Goal: Navigation & Orientation: Find specific page/section

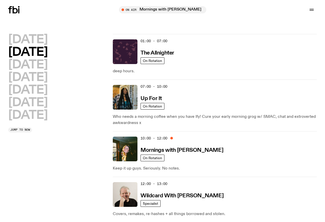
click at [24, 108] on h2 "[DATE]" at bounding box center [27, 103] width 39 height 12
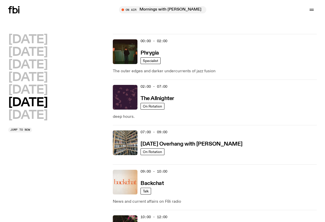
click at [0, 0] on link "Schedule" at bounding box center [0, 0] width 0 height 0
click at [0, 0] on link "Explore" at bounding box center [0, 0] width 0 height 0
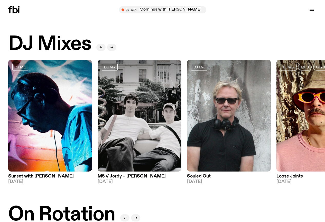
click at [0, 0] on link "Schedule" at bounding box center [0, 0] width 0 height 0
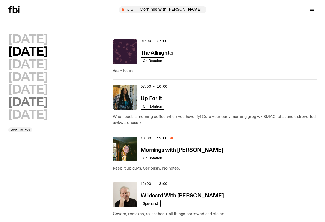
click at [43, 108] on h2 "[DATE]" at bounding box center [27, 103] width 39 height 12
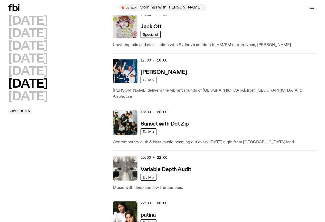
scroll to position [427, 0]
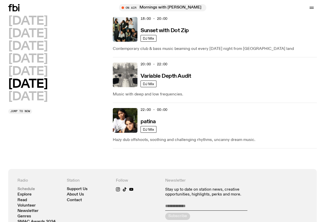
click at [25, 187] on link "Schedule" at bounding box center [25, 189] width 17 height 4
click at [26, 192] on link "Explore" at bounding box center [24, 194] width 14 height 4
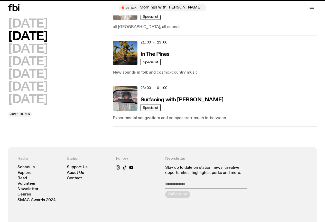
scroll to position [357, 0]
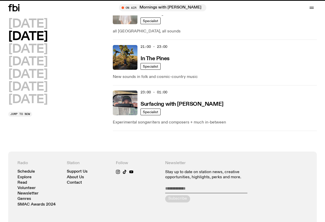
click at [13, 10] on icon at bounding box center [15, 7] width 5 height 7
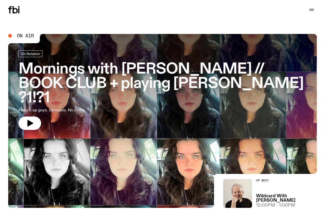
click at [0, 0] on link "Explore" at bounding box center [0, 0] width 0 height 0
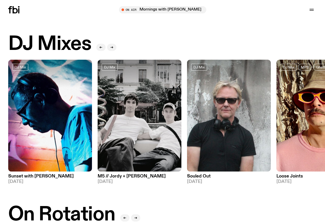
click at [0, 0] on circle "button" at bounding box center [0, 0] width 0 height 0
click at [0, 0] on link "Schedule" at bounding box center [0, 0] width 0 height 0
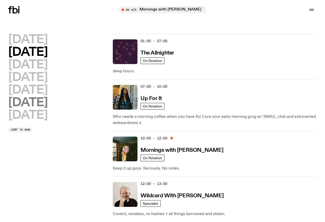
click at [47, 108] on h2 "[DATE]" at bounding box center [27, 103] width 39 height 12
